Goal: Transaction & Acquisition: Purchase product/service

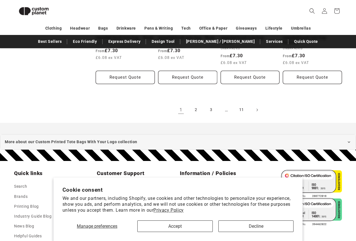
scroll to position [653, 0]
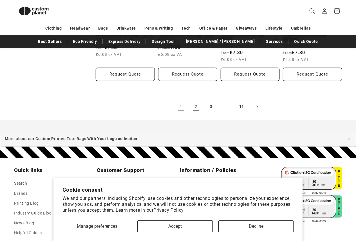
click at [197, 108] on link "2" at bounding box center [196, 106] width 12 height 12
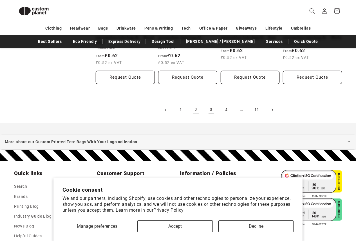
scroll to position [612, 0]
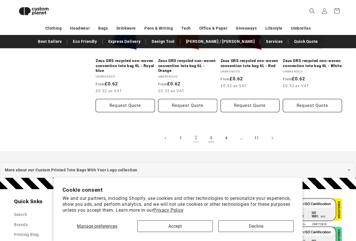
click at [212, 144] on link "3" at bounding box center [211, 138] width 12 height 12
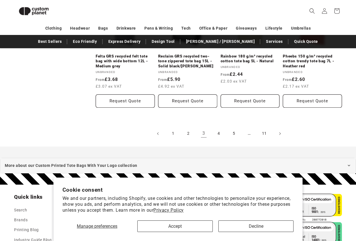
scroll to position [640, 0]
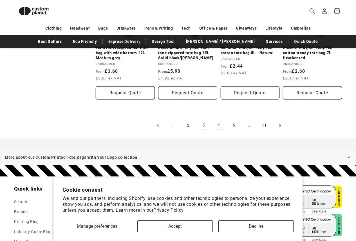
click at [222, 120] on link "4" at bounding box center [219, 125] width 12 height 12
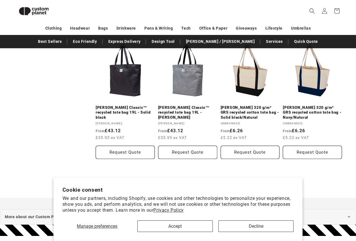
scroll to position [583, 0]
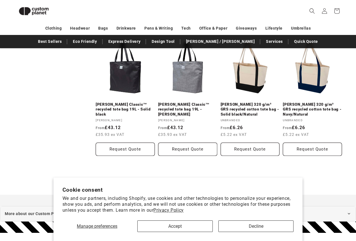
click at [230, 175] on link "5" at bounding box center [226, 181] width 12 height 12
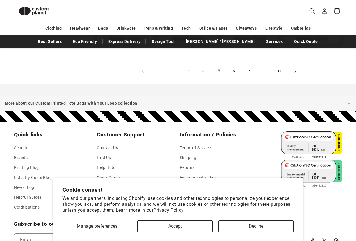
scroll to position [696, 0]
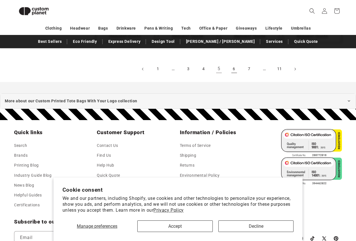
click at [231, 71] on link "6" at bounding box center [234, 69] width 12 height 12
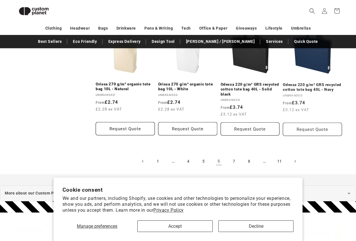
scroll to position [555, 0]
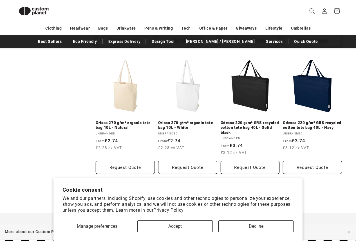
click at [312, 120] on link "Odessa 220 g/m² GRS recycled cotton tote bag 40L - Navy" at bounding box center [312, 125] width 59 height 10
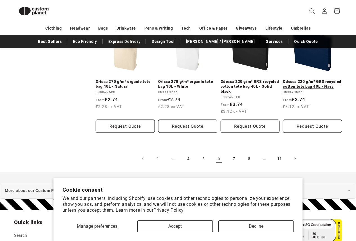
scroll to position [668, 0]
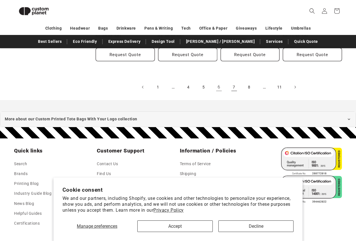
click at [235, 82] on link "7" at bounding box center [234, 87] width 12 height 12
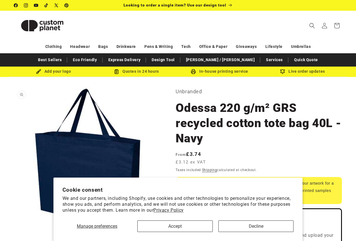
click at [14, 234] on button "Open media 1 in modal" at bounding box center [14, 234] width 0 height 0
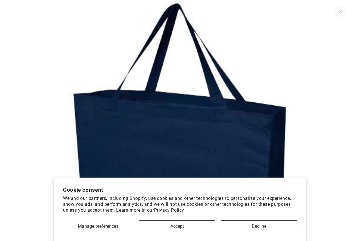
click at [218, 124] on img "Media gallery" at bounding box center [180, 149] width 298 height 298
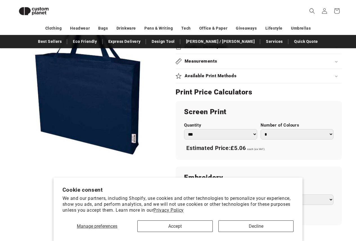
scroll to position [246, 0]
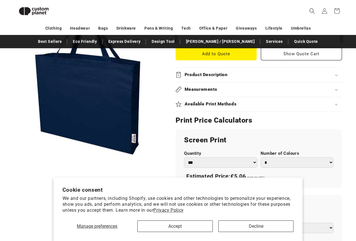
click at [276, 84] on summary "Measurements" at bounding box center [259, 89] width 166 height 14
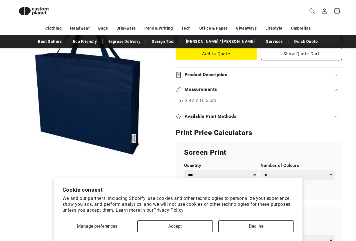
click at [278, 80] on summary "Product Description" at bounding box center [259, 75] width 166 height 14
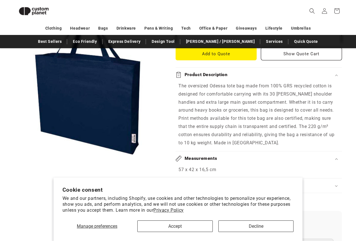
click at [275, 90] on p "The oversized Odessa tote bag made from 100% GRS recycled cotton is designed fo…" at bounding box center [258, 114] width 161 height 65
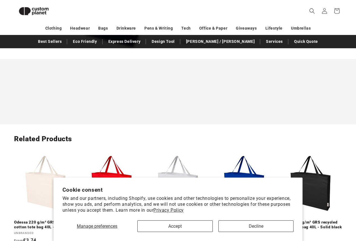
scroll to position [752, 0]
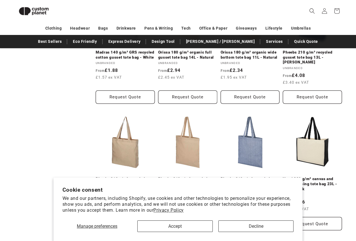
scroll to position [330, 0]
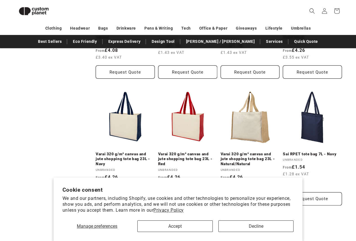
drag, startPoint x: 38, startPoint y: 114, endPoint x: 43, endPoint y: 112, distance: 5.3
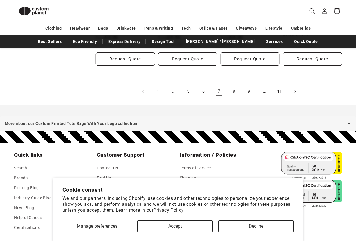
scroll to position [674, 0]
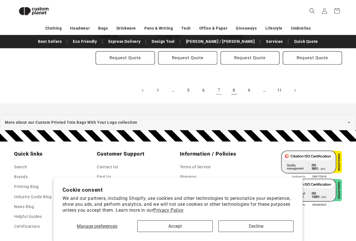
click at [235, 89] on link "8" at bounding box center [234, 90] width 12 height 12
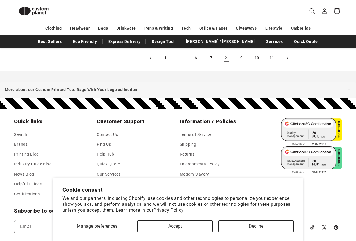
scroll to position [638, 0]
